Goal: Check status: Check status

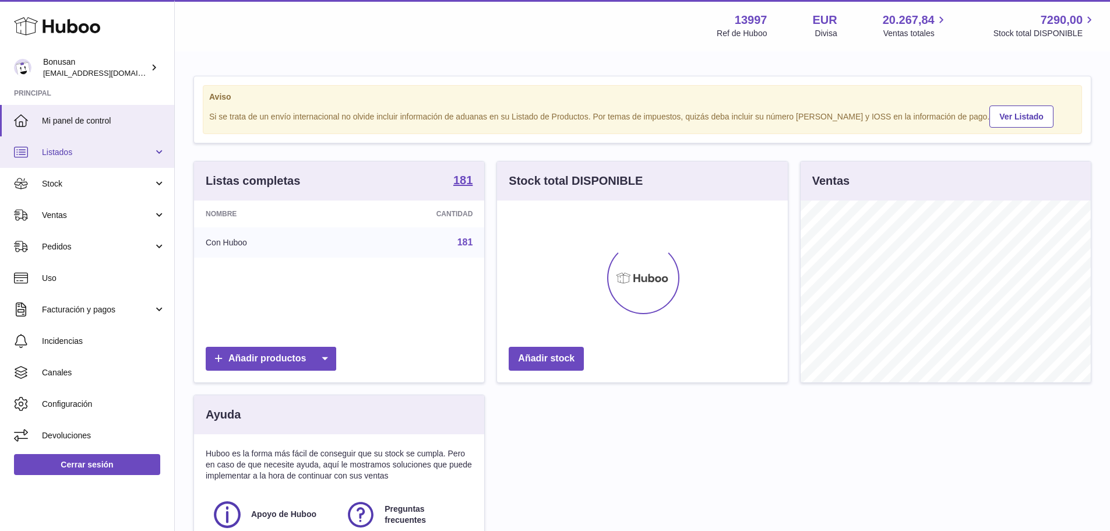
scroll to position [182, 291]
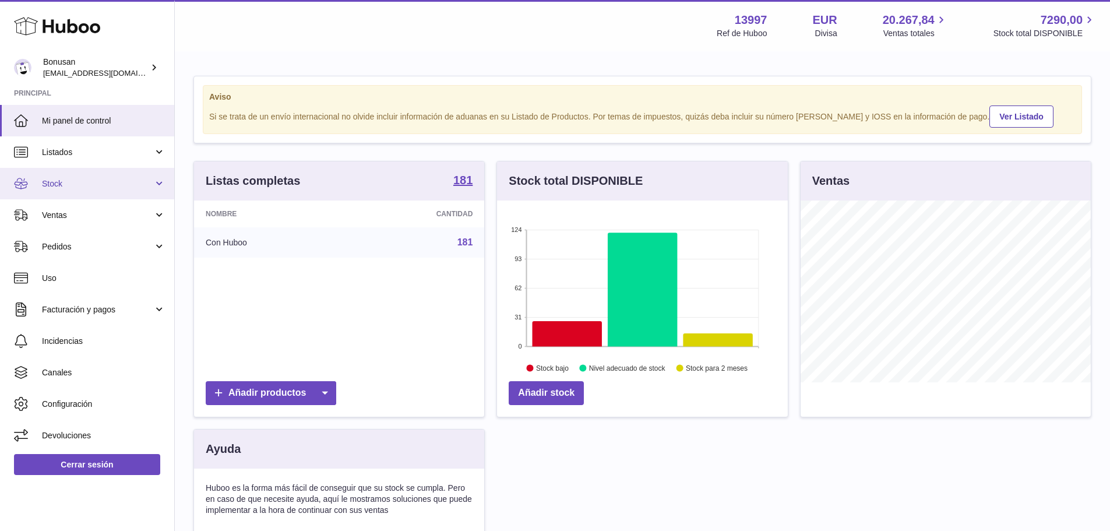
click at [161, 183] on link "Stock" at bounding box center [87, 183] width 174 height 31
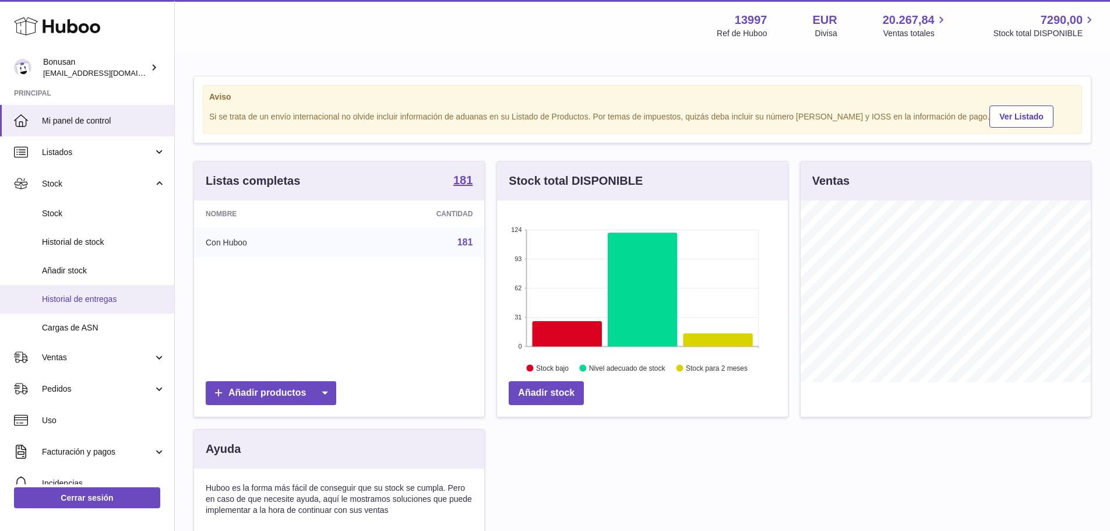
click at [65, 300] on span "Historial de entregas" at bounding box center [103, 299] width 123 height 11
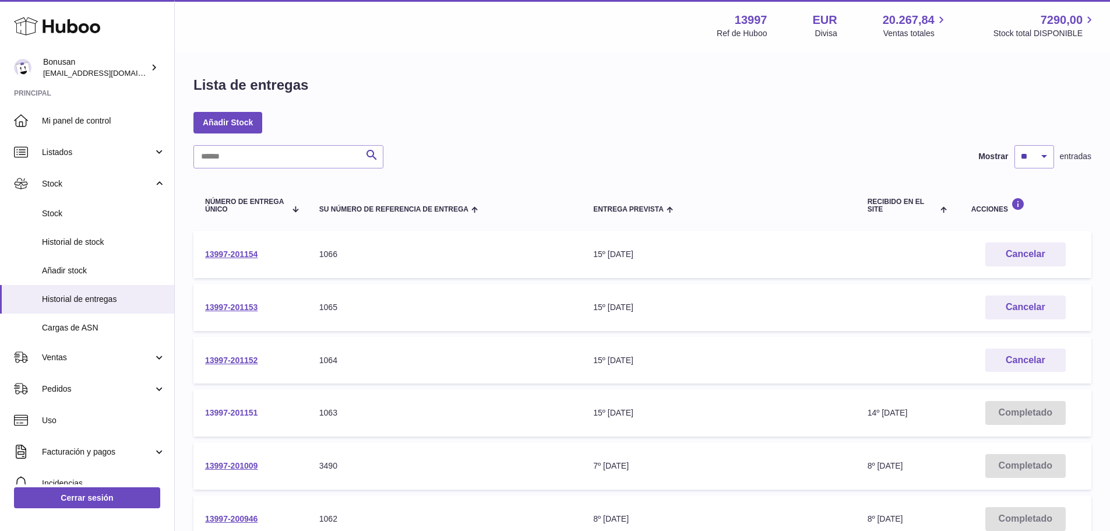
click at [230, 410] on link "13997-201151" at bounding box center [231, 412] width 52 height 9
click at [231, 359] on link "13997-201152" at bounding box center [231, 359] width 52 height 9
click at [241, 308] on link "13997-201153" at bounding box center [231, 306] width 52 height 9
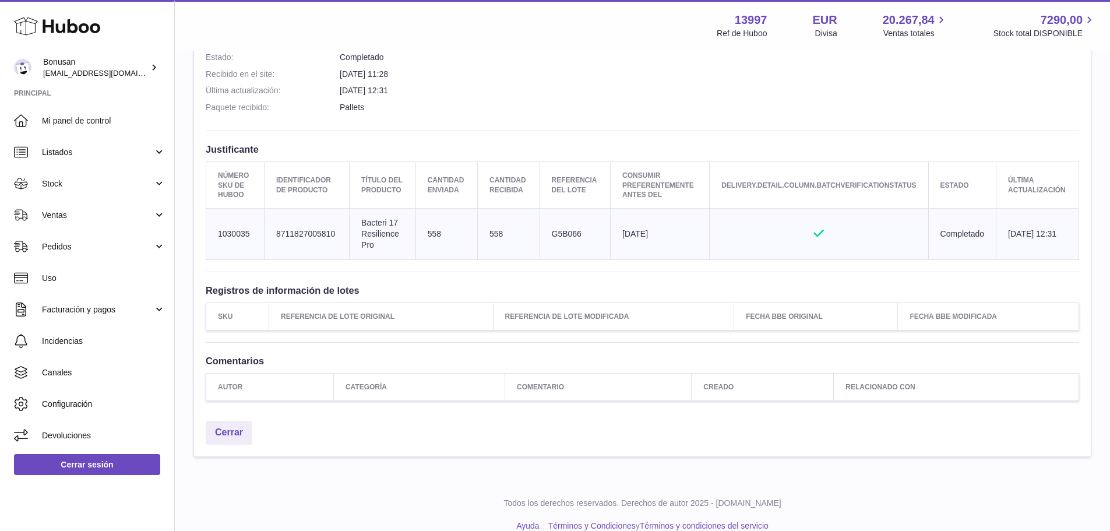
scroll to position [291, 0]
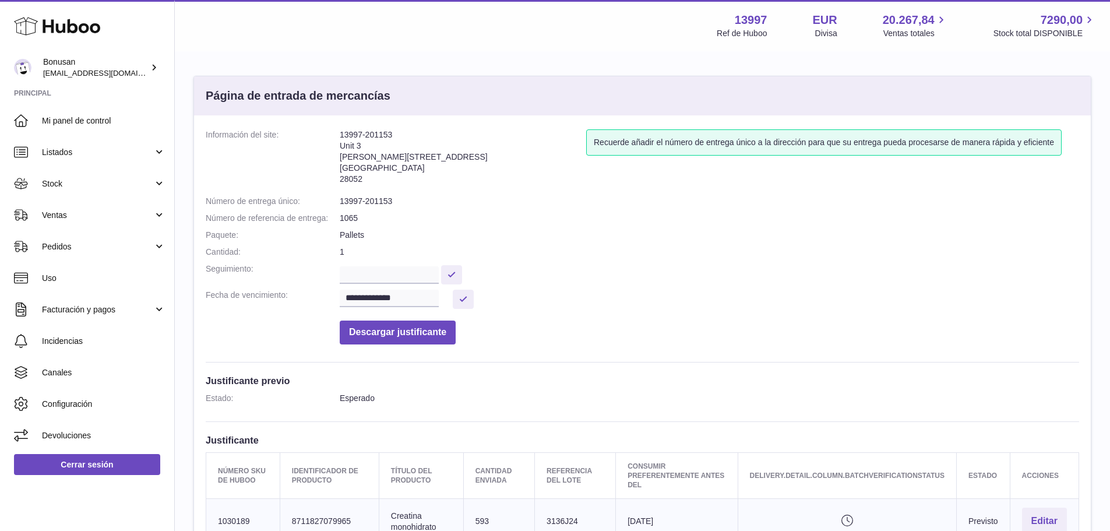
click at [222, 309] on dl "**********" at bounding box center [642, 239] width 873 height 221
